Goal: Information Seeking & Learning: Learn about a topic

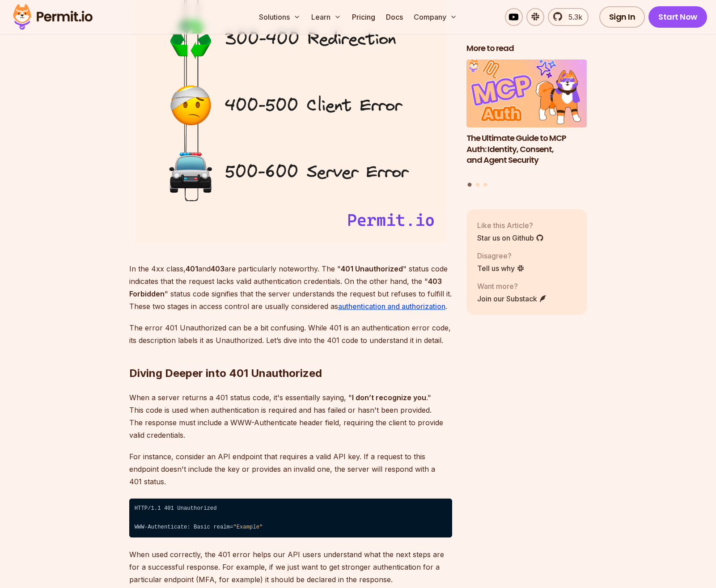
scroll to position [1297, 0]
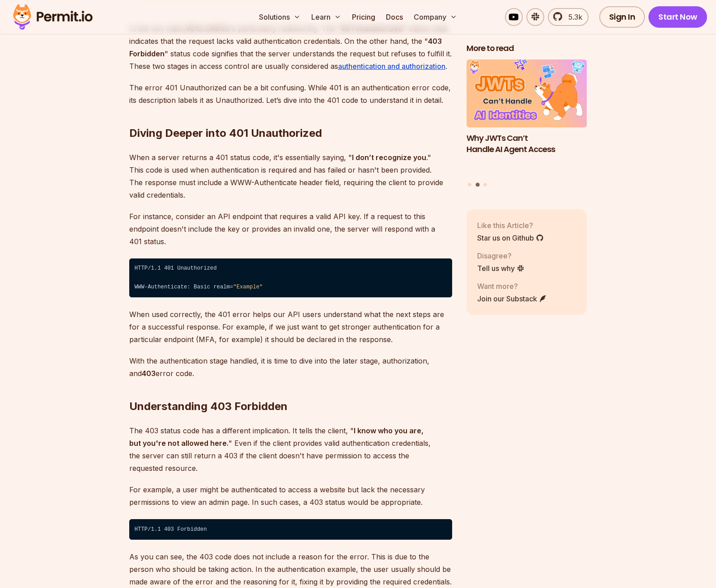
click at [296, 440] on p "The 403 status code has a different implication. It tells the client, " I know …" at bounding box center [290, 450] width 323 height 50
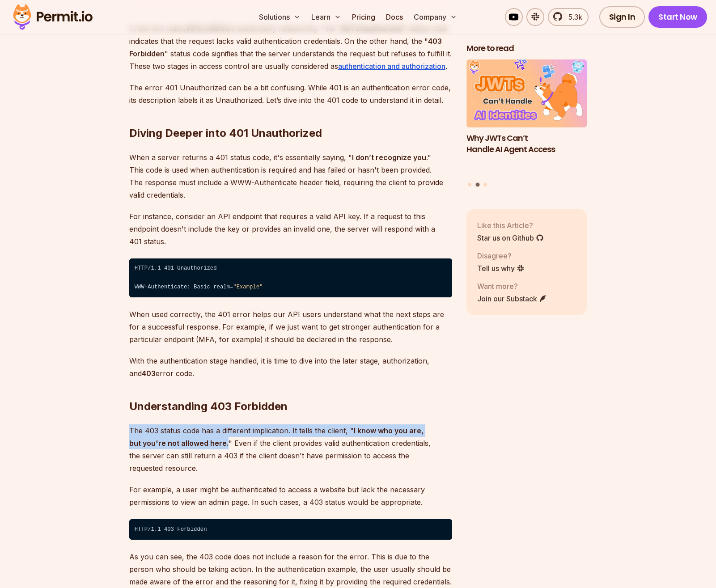
click at [296, 440] on p "The 403 status code has a different implication. It tells the client, " I know …" at bounding box center [290, 450] width 323 height 50
click at [298, 438] on p "The 403 status code has a different implication. It tells the client, " I know …" at bounding box center [290, 450] width 323 height 50
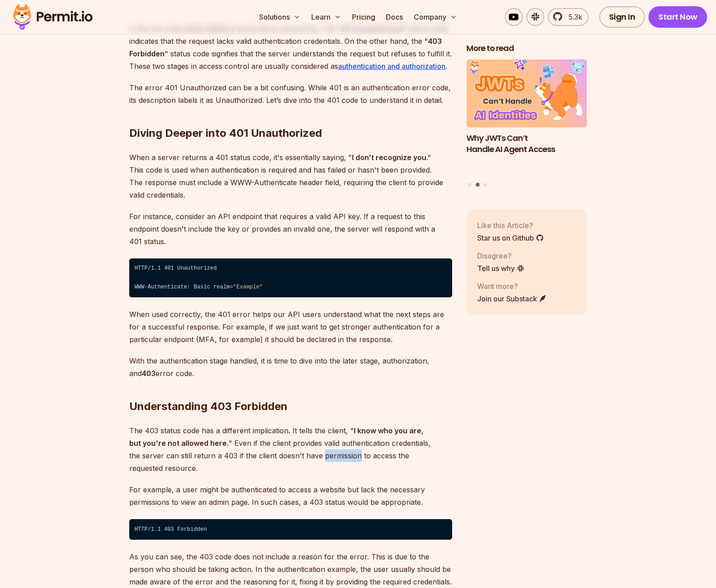
click at [298, 438] on p "The 403 status code has a different implication. It tells the client, " I know …" at bounding box center [290, 450] width 323 height 50
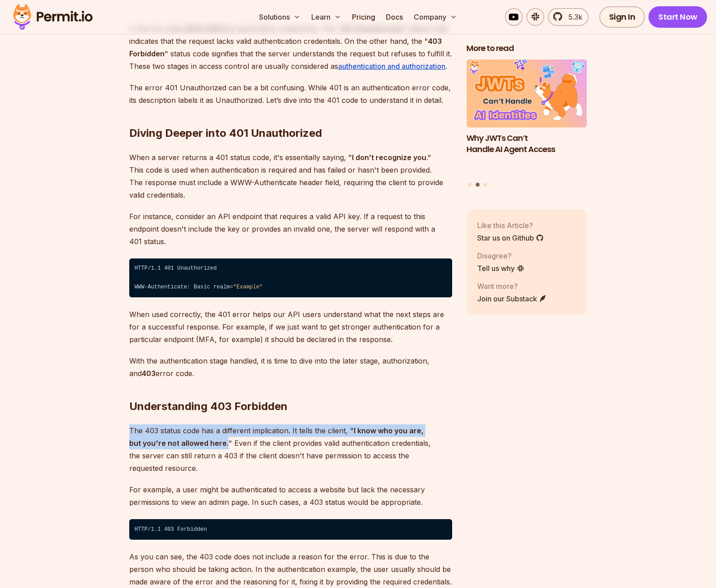
click at [298, 438] on p "The 403 status code has a different implication. It tells the client, " I know …" at bounding box center [290, 450] width 323 height 50
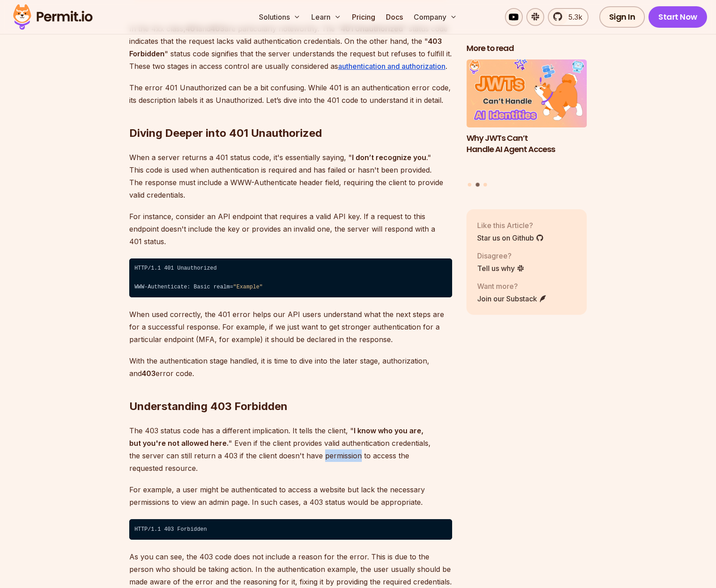
click at [298, 438] on p "The 403 status code has a different implication. It tells the client, " I know …" at bounding box center [290, 450] width 323 height 50
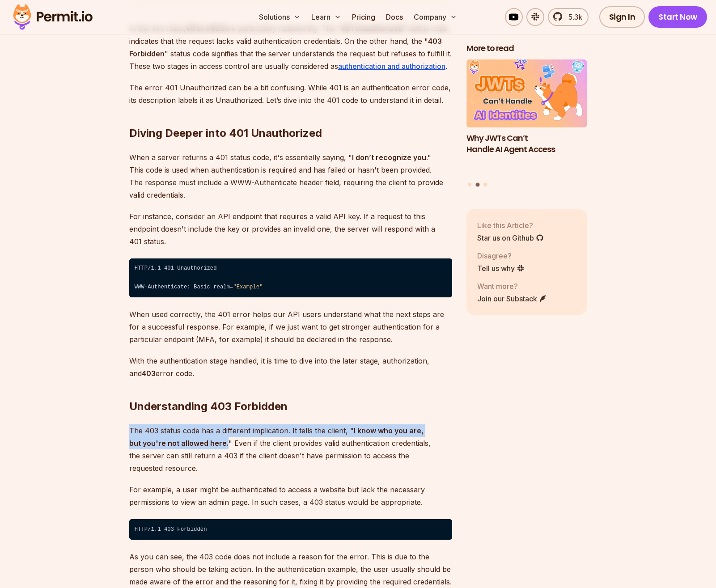
click at [298, 438] on p "The 403 status code has a different implication. It tells the client, " I know …" at bounding box center [290, 450] width 323 height 50
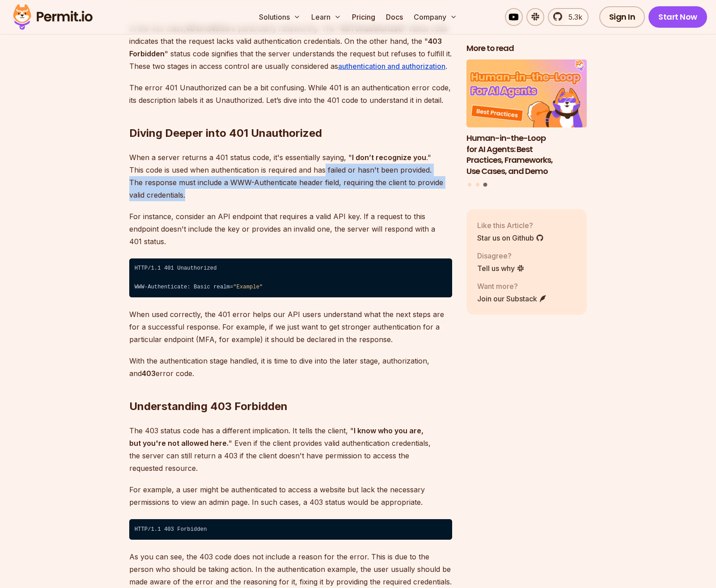
drag, startPoint x: 308, startPoint y: 166, endPoint x: 316, endPoint y: 191, distance: 25.8
click at [316, 191] on p "When a server returns a 401 status code, it's essentially saying, " I don’t rec…" at bounding box center [290, 176] width 323 height 50
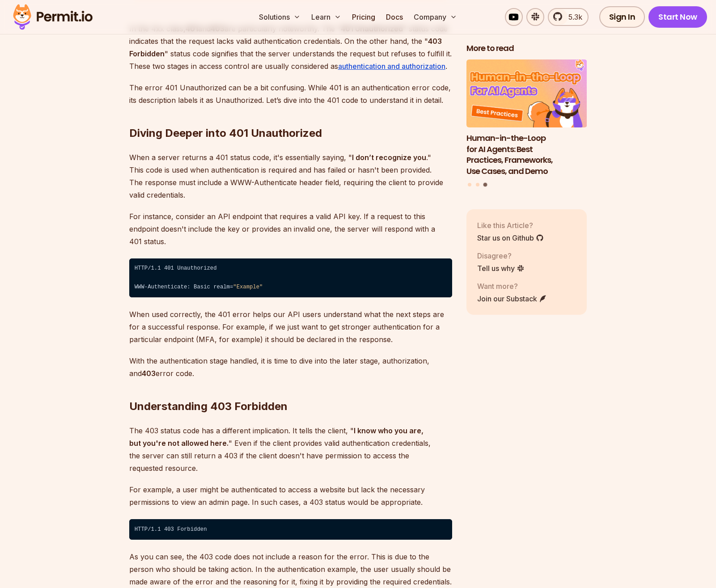
click at [316, 191] on p "When a server returns a 401 status code, it's essentially saying, " I don’t rec…" at bounding box center [290, 176] width 323 height 50
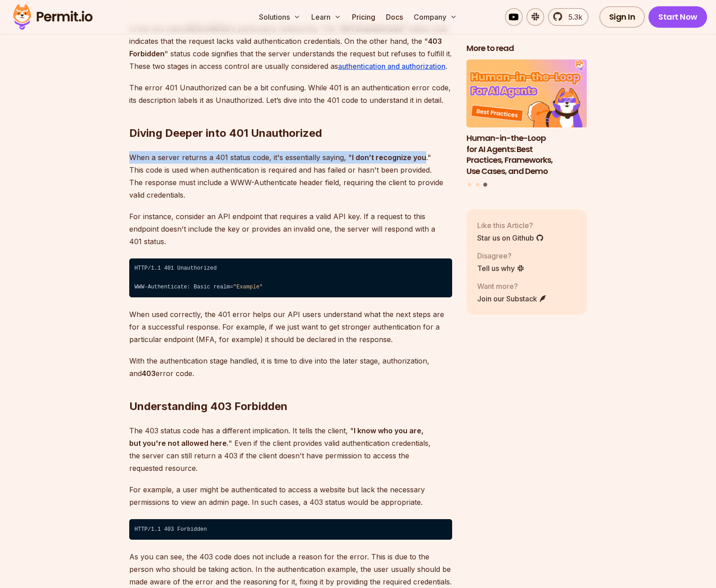
click at [316, 191] on p "When a server returns a 401 status code, it's essentially saying, " I don’t rec…" at bounding box center [290, 176] width 323 height 50
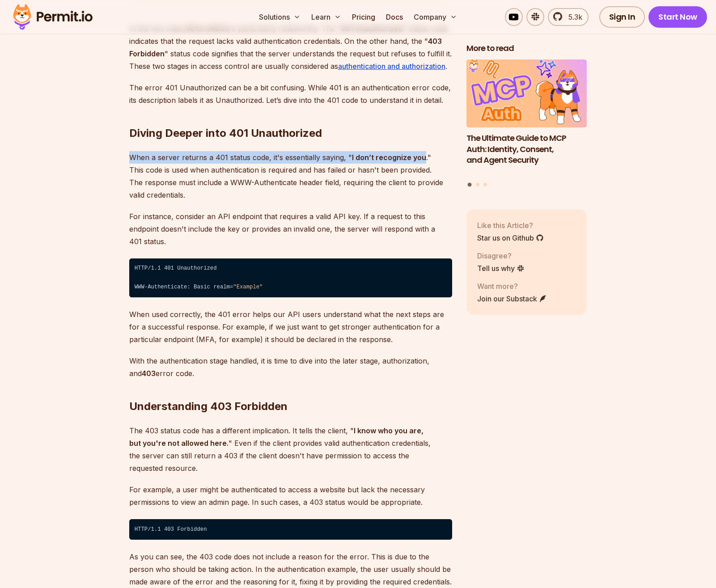
click at [316, 191] on p "When a server returns a 401 status code, it's essentially saying, " I don’t rec…" at bounding box center [290, 176] width 323 height 50
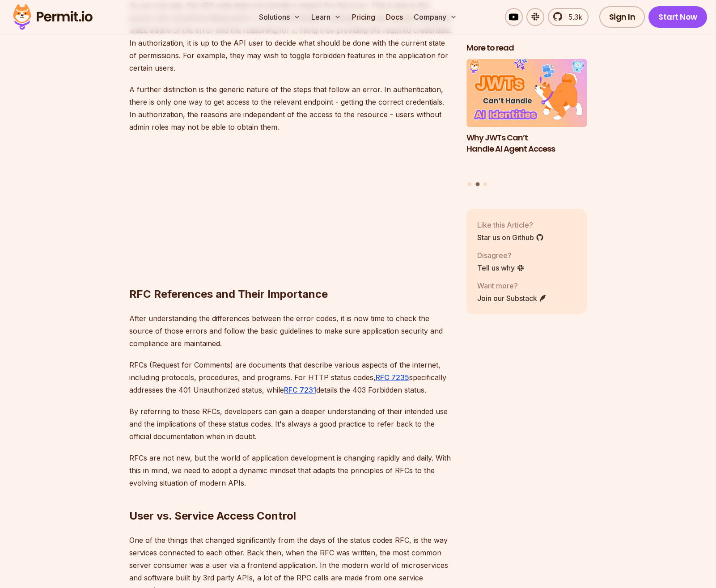
scroll to position [1852, 0]
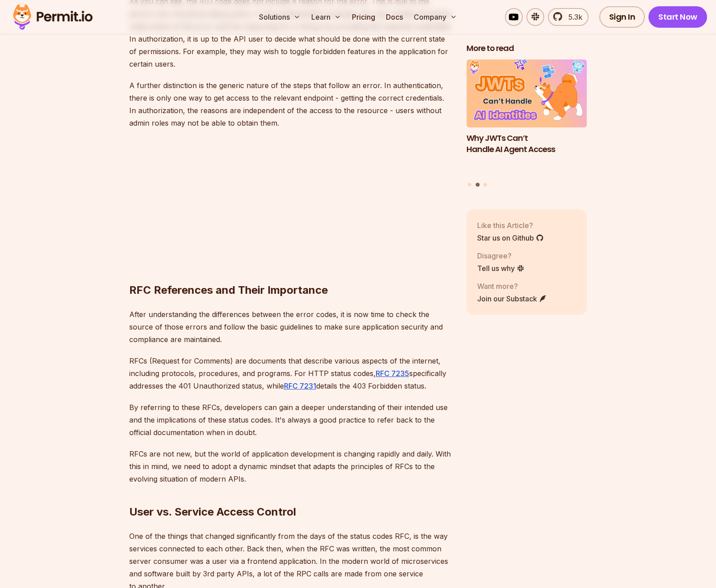
click at [154, 263] on h2 "RFC References and Their Importance" at bounding box center [290, 272] width 323 height 50
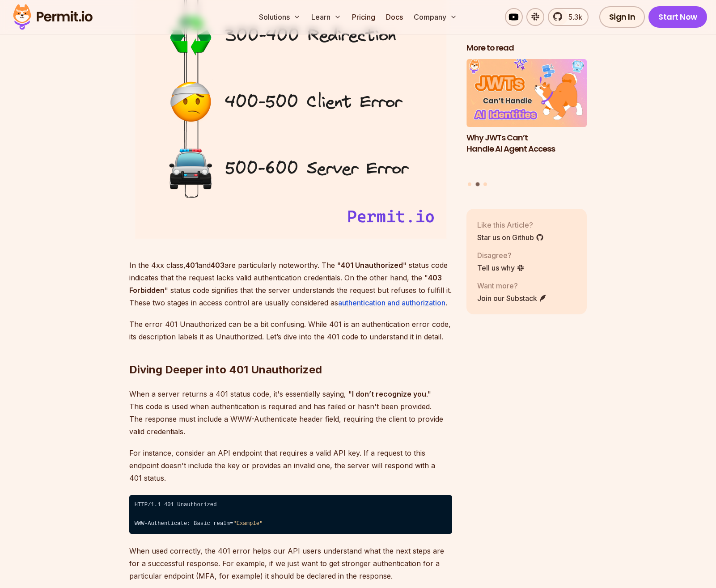
scroll to position [926, 0]
